Goal: Task Accomplishment & Management: Manage account settings

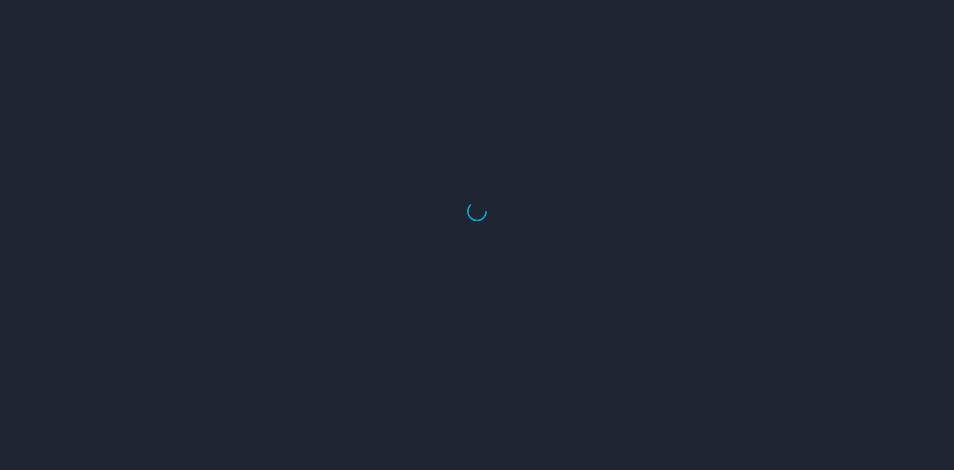
select select "US"
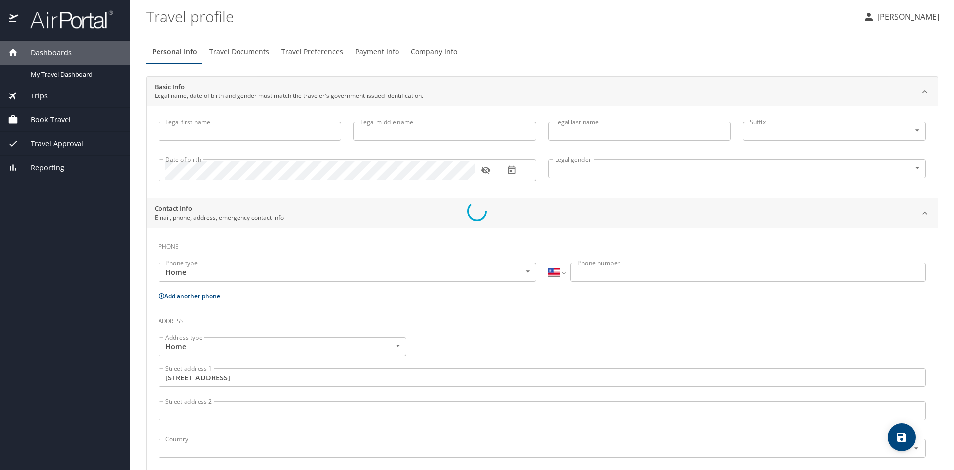
type input "Alexia"
type input "[PERSON_NAME]"
type input "[DEMOGRAPHIC_DATA]"
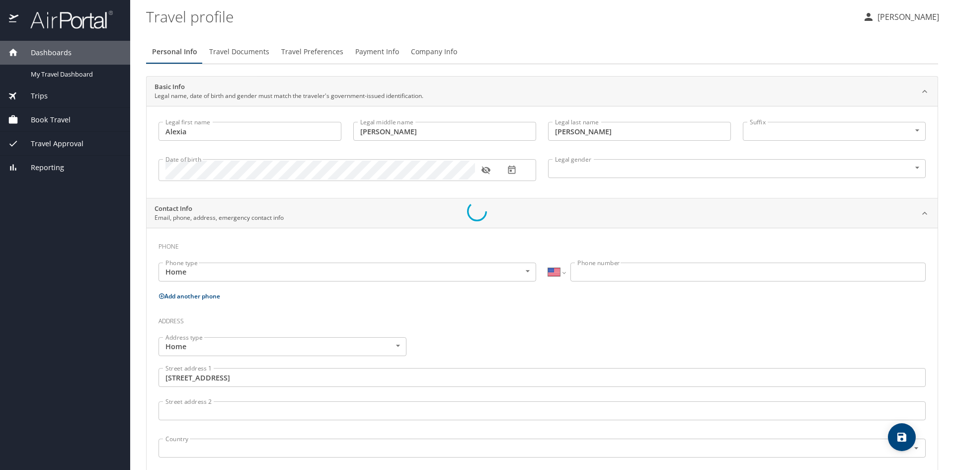
type input "[PERSON_NAME]"
type input "[PHONE_NUMBER]"
type input "[GEOGRAPHIC_DATA]"
type input "[US_STATE]"
select select "US"
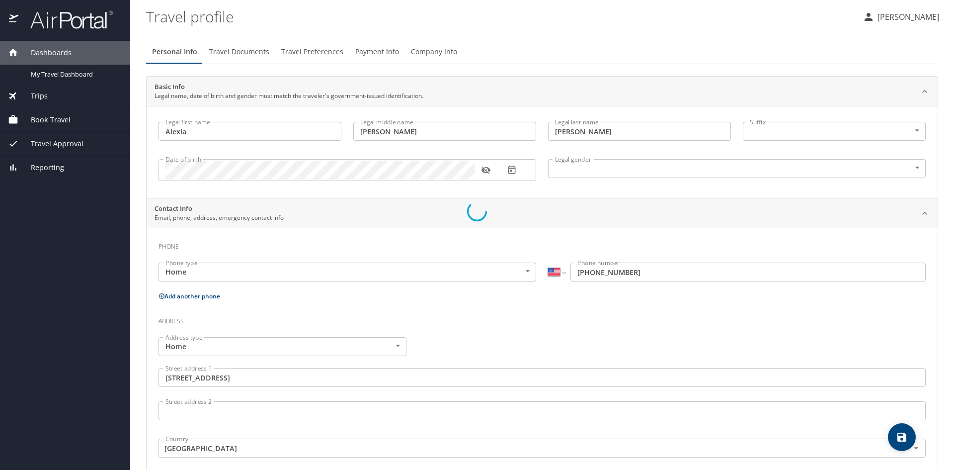
select select "US"
